Goal: Task Accomplishment & Management: Manage account settings

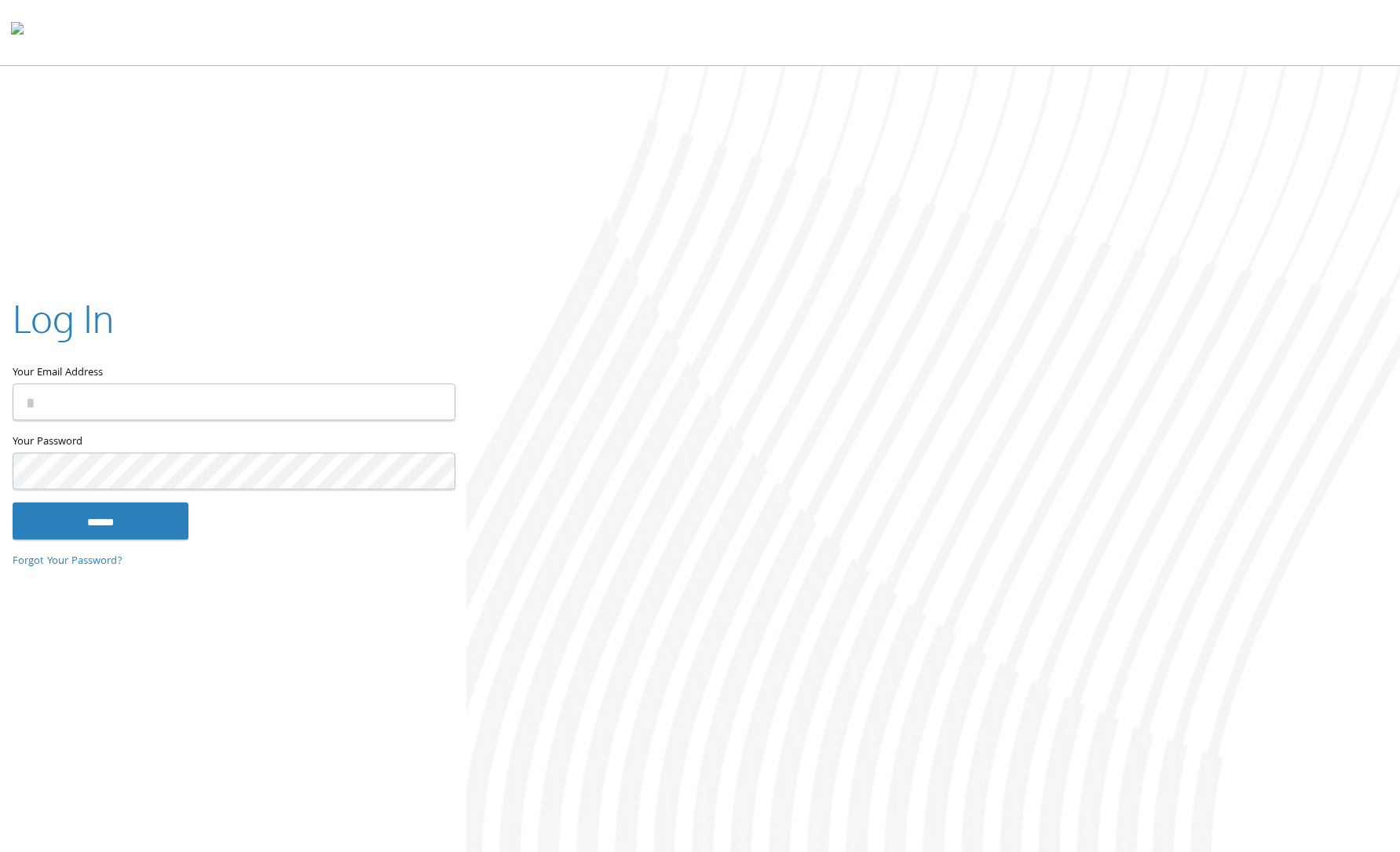
type input "**********"
click at [147, 528] on input "******" at bounding box center [101, 520] width 176 height 38
type input "**********"
